Goal: Information Seeking & Learning: Compare options

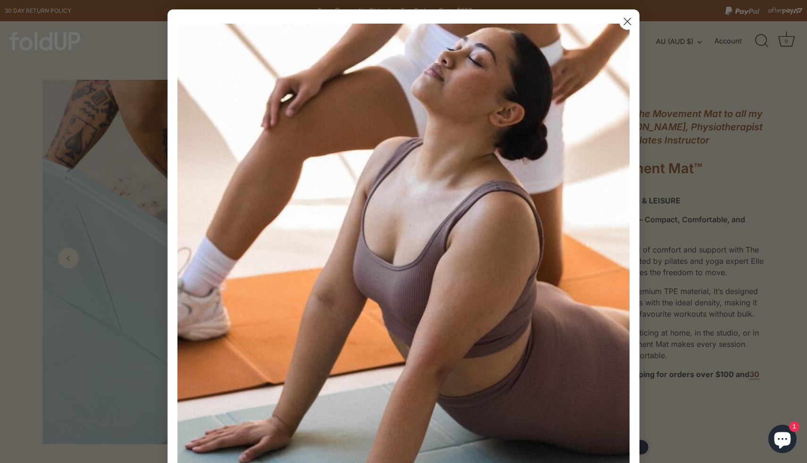
click at [626, 24] on circle "Close dialog" at bounding box center [628, 22] width 16 height 16
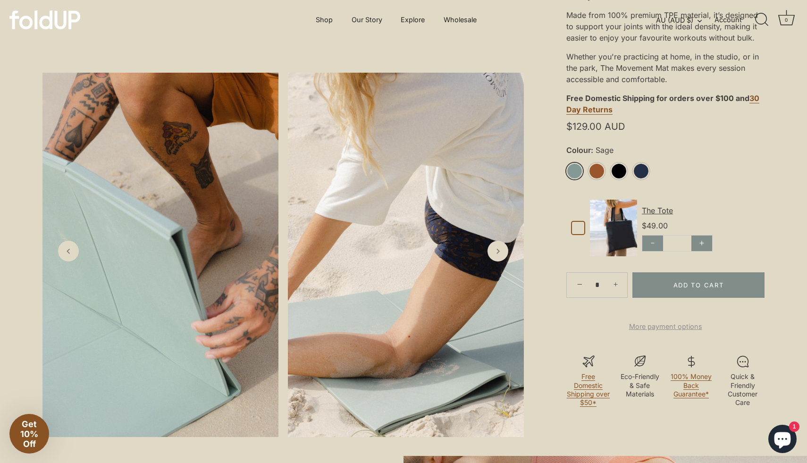
scroll to position [275, 0]
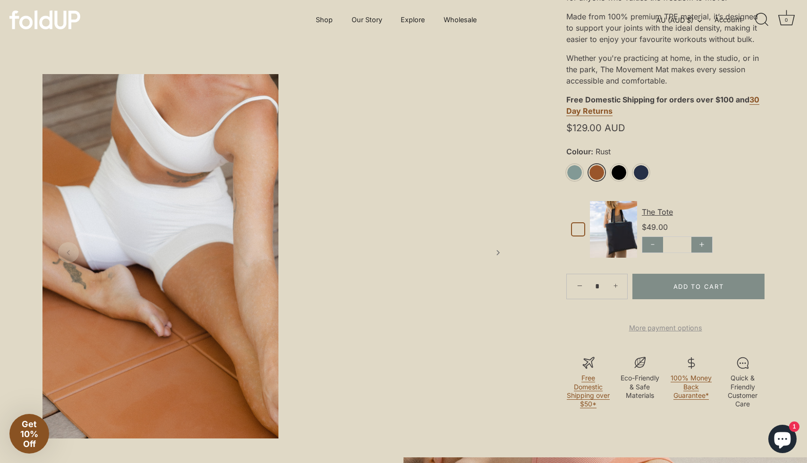
click at [594, 174] on link "Rust" at bounding box center [597, 172] width 17 height 17
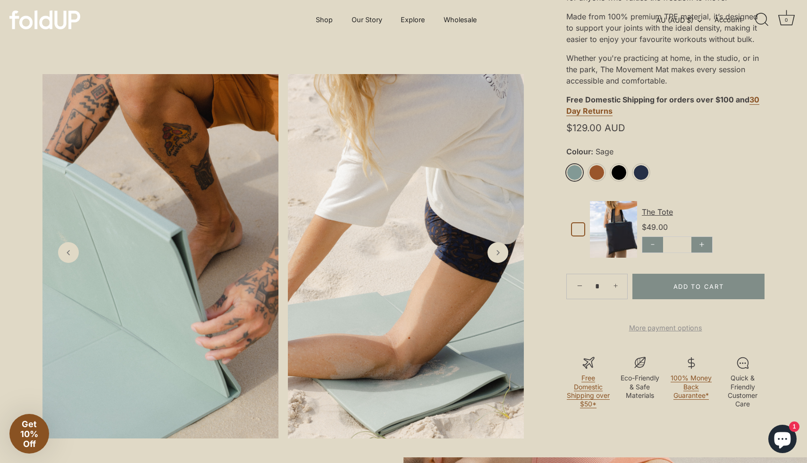
click at [576, 173] on link "Sage" at bounding box center [574, 172] width 17 height 17
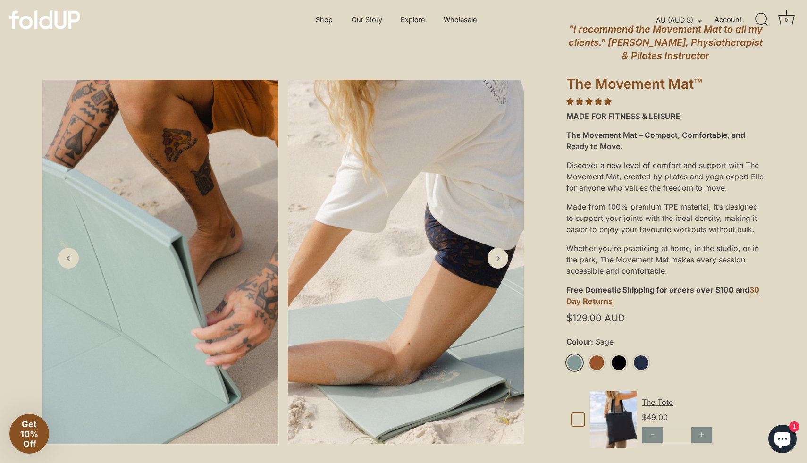
scroll to position [83, 0]
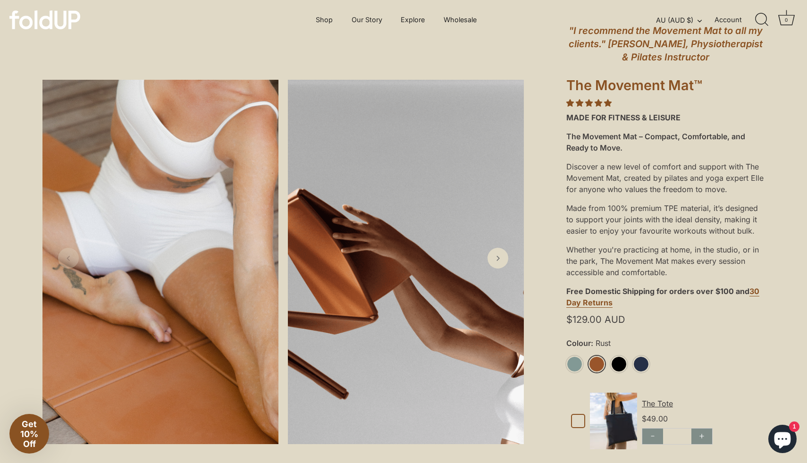
click at [597, 365] on link "Rust" at bounding box center [597, 364] width 17 height 17
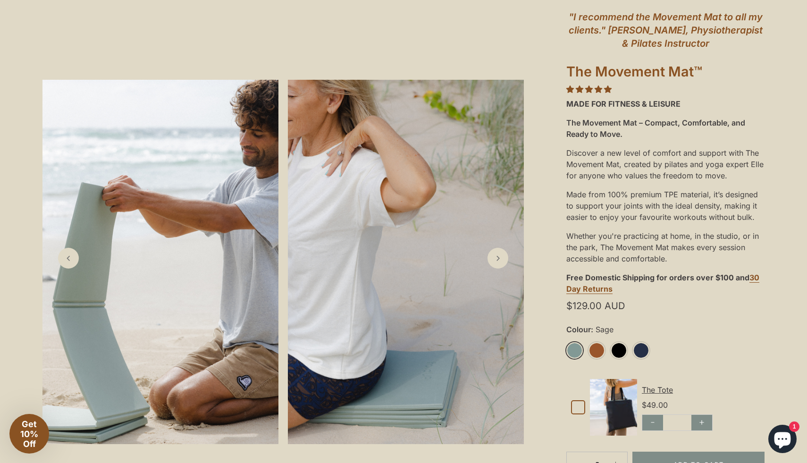
scroll to position [149, 0]
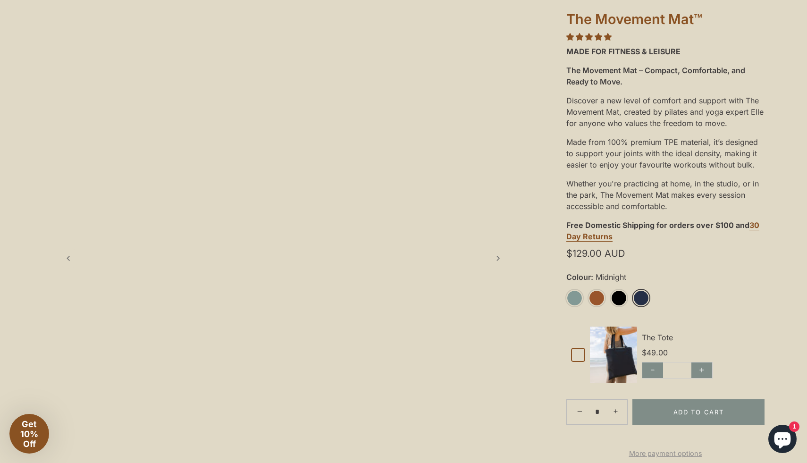
click at [641, 295] on link "Midnight" at bounding box center [641, 298] width 17 height 17
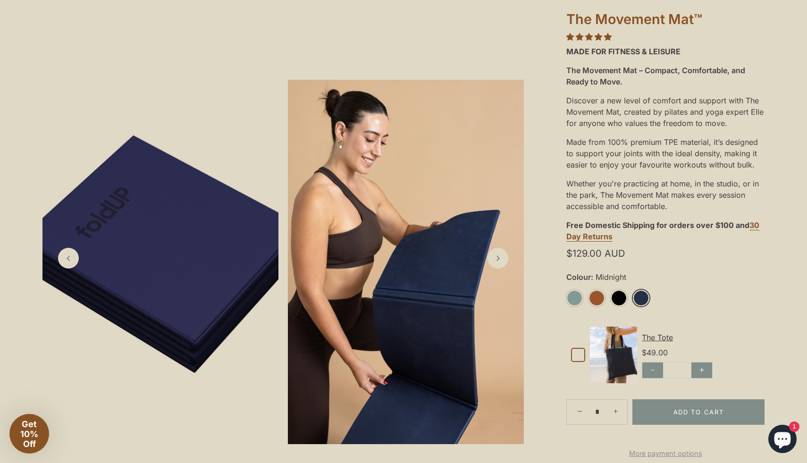
click at [645, 301] on link "Midnight" at bounding box center [641, 298] width 17 height 17
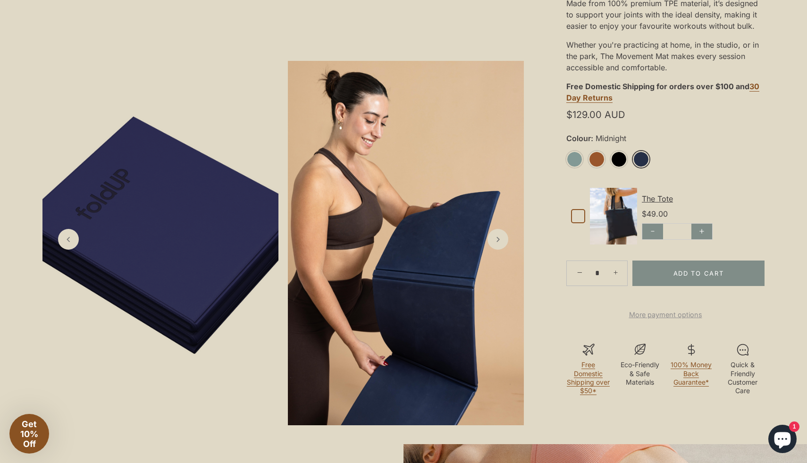
scroll to position [294, 0]
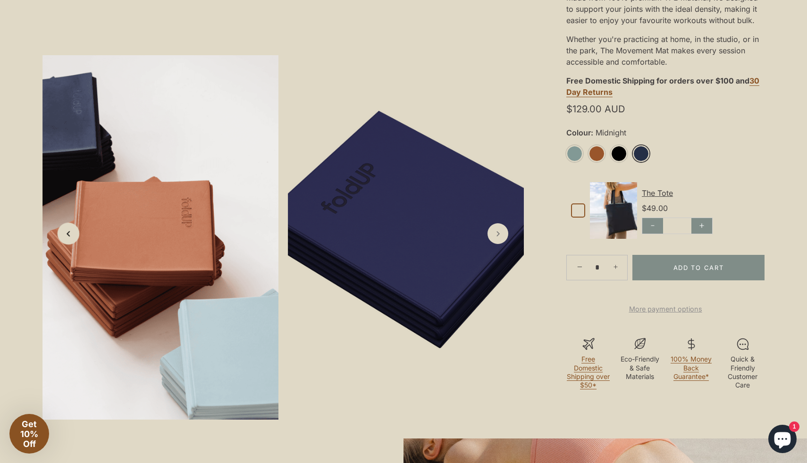
click at [71, 239] on icon "Previous slide" at bounding box center [68, 234] width 10 height 10
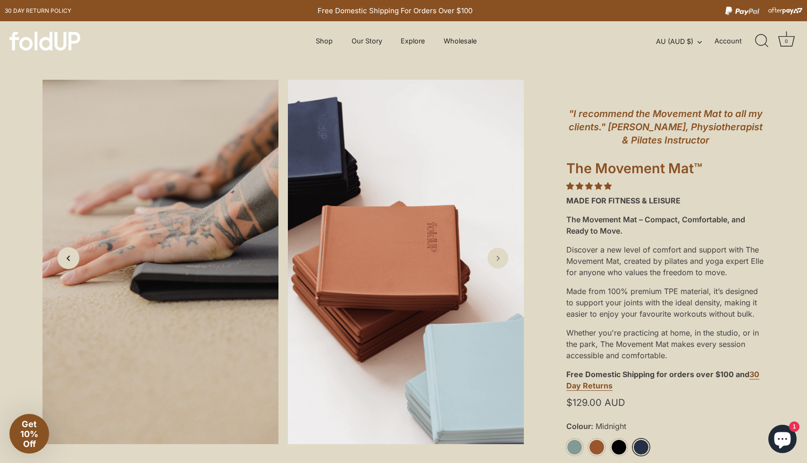
click at [71, 250] on link "Previous slide" at bounding box center [69, 258] width 22 height 22
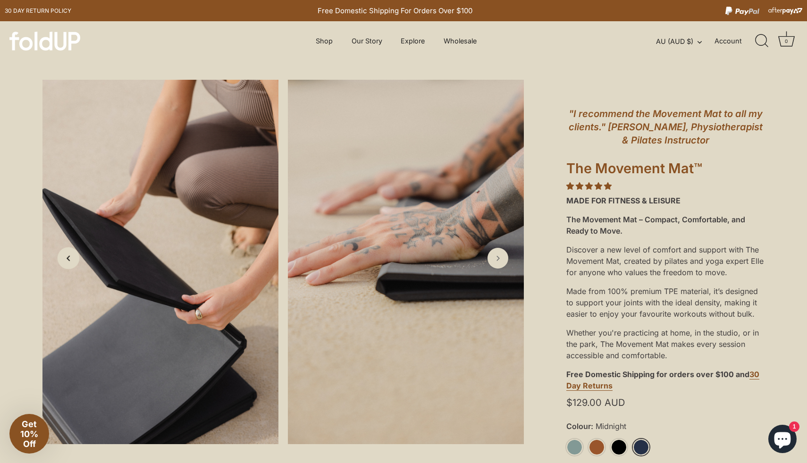
click at [71, 250] on link "Previous slide" at bounding box center [69, 258] width 22 height 22
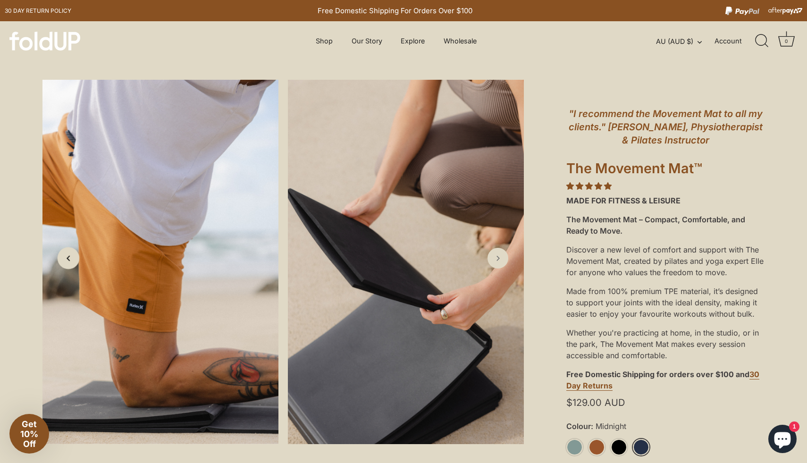
click at [71, 250] on link "Previous slide" at bounding box center [69, 258] width 22 height 22
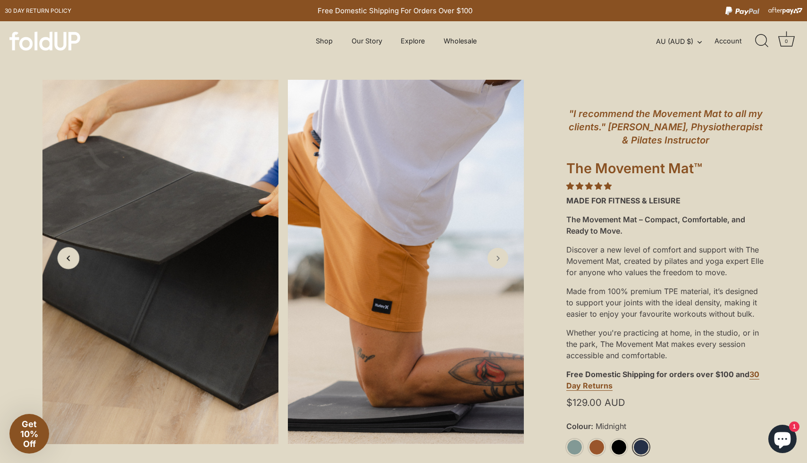
click at [71, 250] on link "Previous slide" at bounding box center [69, 258] width 22 height 22
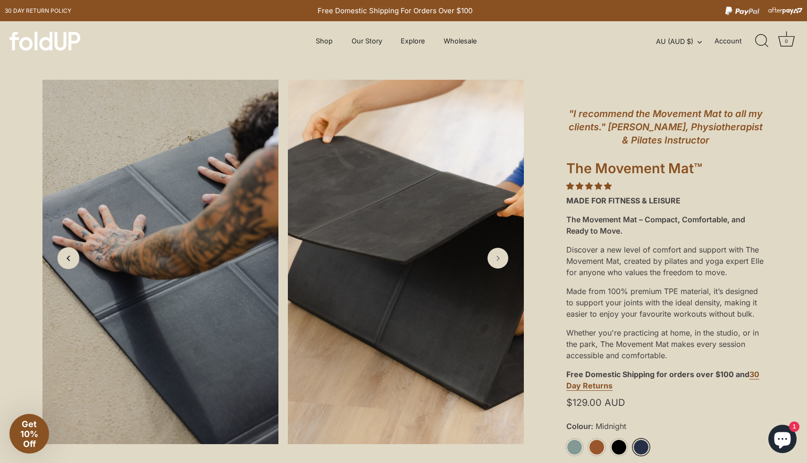
click at [71, 250] on link "Previous slide" at bounding box center [69, 258] width 22 height 22
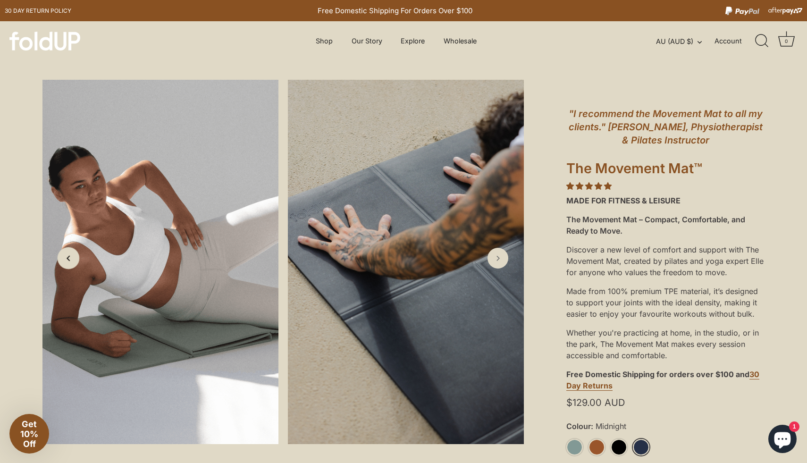
click at [71, 250] on link "Previous slide" at bounding box center [69, 258] width 22 height 22
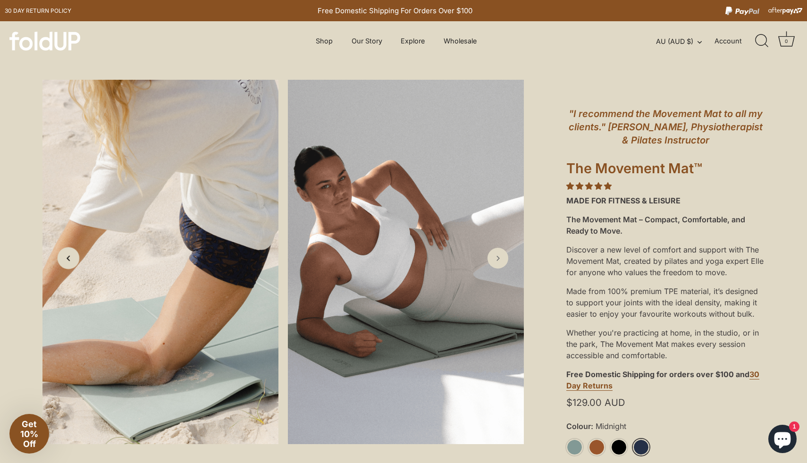
click at [71, 250] on link "Previous slide" at bounding box center [69, 258] width 22 height 22
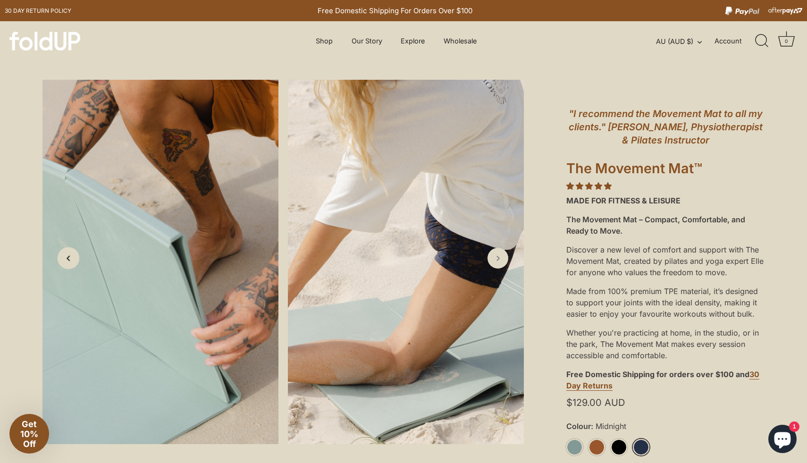
click at [71, 250] on link "Previous slide" at bounding box center [69, 258] width 22 height 22
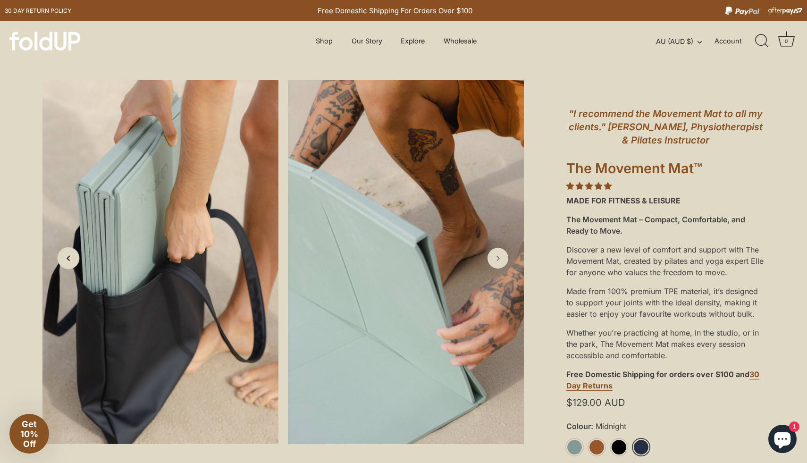
click at [71, 250] on link "Previous slide" at bounding box center [69, 258] width 22 height 22
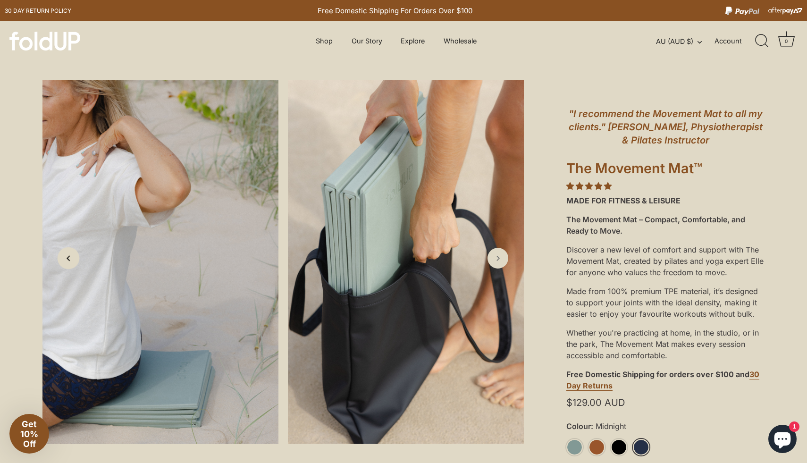
click at [71, 250] on link "Previous slide" at bounding box center [69, 258] width 22 height 22
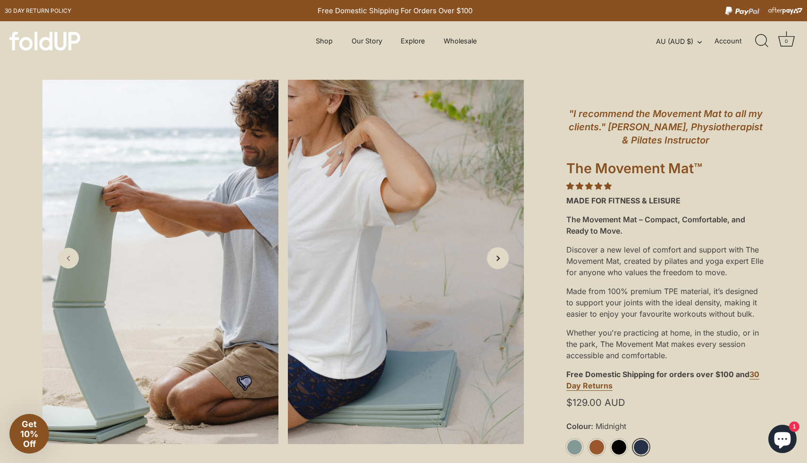
click at [506, 259] on link "Next slide" at bounding box center [498, 258] width 22 height 22
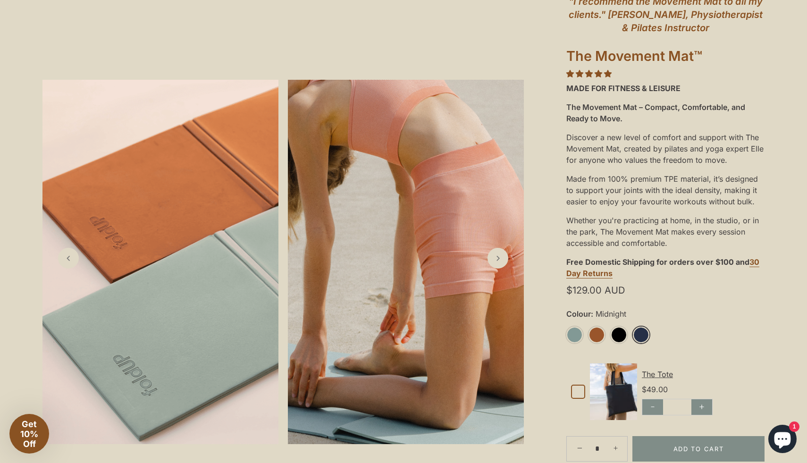
scroll to position [113, 0]
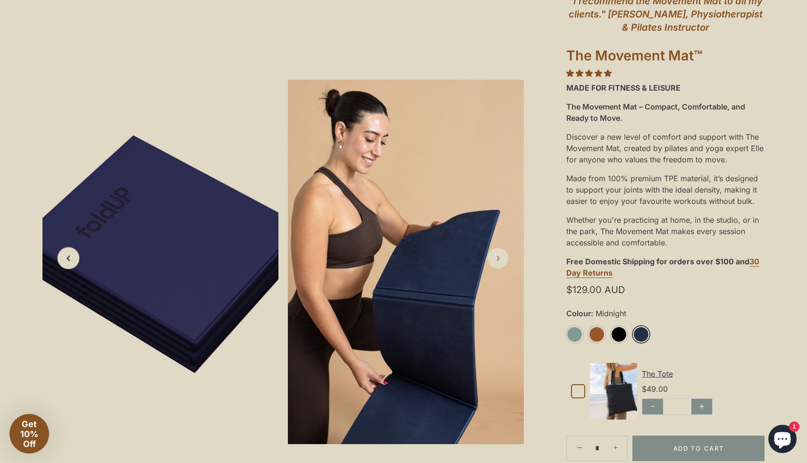
click at [68, 261] on icon "Previous slide" at bounding box center [68, 258] width 10 height 10
